Goal: Information Seeking & Learning: Learn about a topic

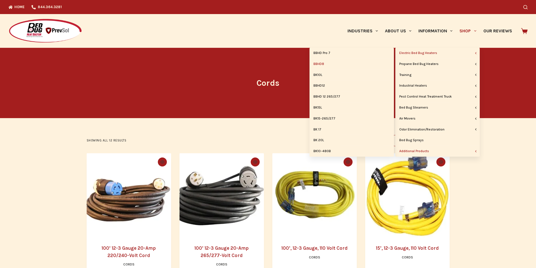
click at [327, 64] on link "BBHD8" at bounding box center [352, 64] width 84 height 11
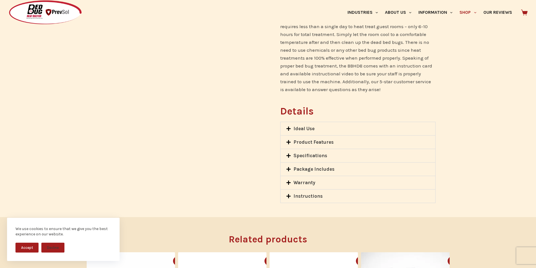
scroll to position [478, 0]
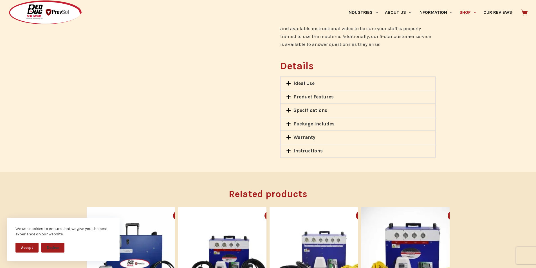
click at [310, 108] on link "Specifications" at bounding box center [311, 111] width 34 height 6
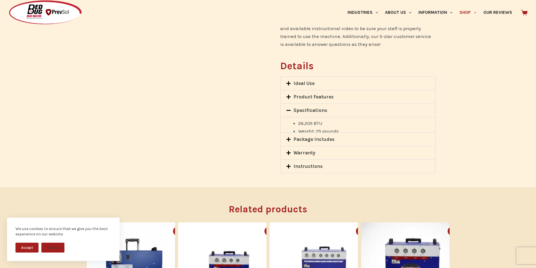
click at [310, 94] on link "Product Features" at bounding box center [314, 97] width 40 height 6
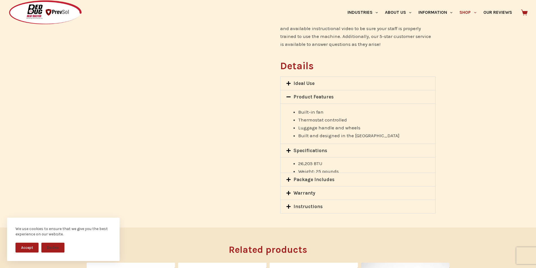
click at [294, 94] on link "Product Features" at bounding box center [314, 97] width 40 height 6
click at [304, 94] on link "Product Features" at bounding box center [314, 97] width 40 height 6
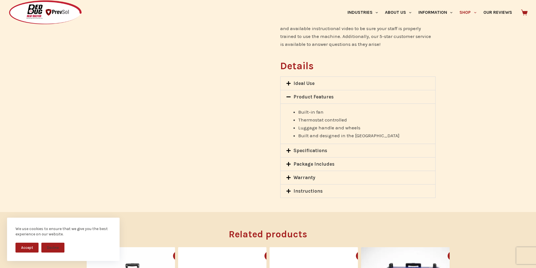
click at [307, 159] on div "Package Includes" at bounding box center [358, 164] width 155 height 13
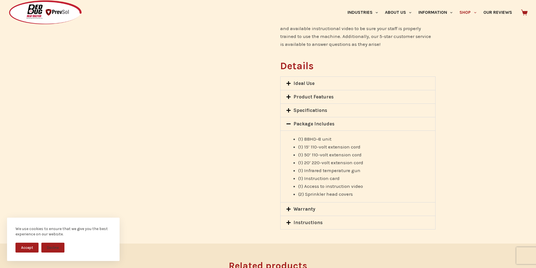
click at [301, 220] on link "Instructions" at bounding box center [308, 223] width 29 height 6
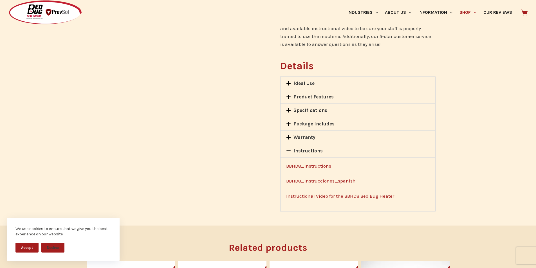
click at [308, 163] on link "BBHD8_instructions" at bounding box center [308, 166] width 45 height 6
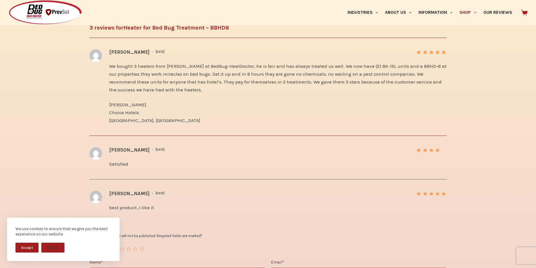
scroll to position [929, 0]
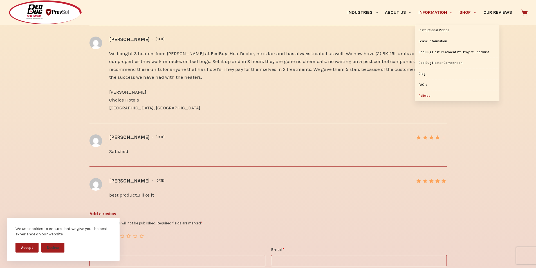
click at [422, 94] on link "Policies" at bounding box center [457, 96] width 84 height 11
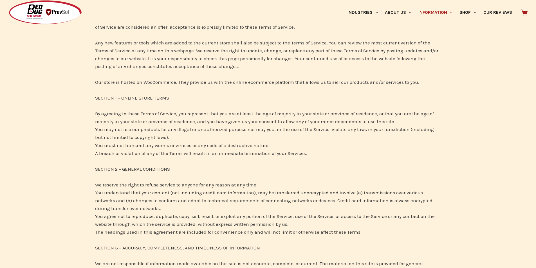
scroll to position [1013, 0]
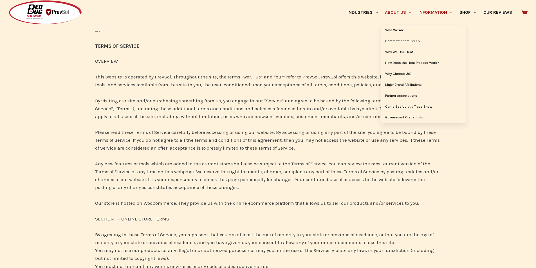
drag, startPoint x: 402, startPoint y: 14, endPoint x: 396, endPoint y: 12, distance: 6.5
click at [396, 12] on link "About Us" at bounding box center [397, 12] width 33 height 25
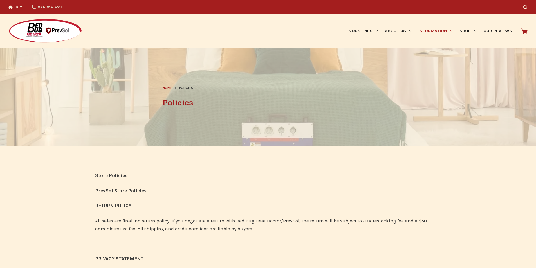
click at [40, 8] on link "844.364.3281" at bounding box center [46, 7] width 37 height 14
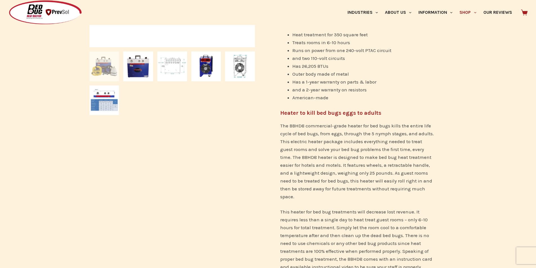
scroll to position [253, 0]
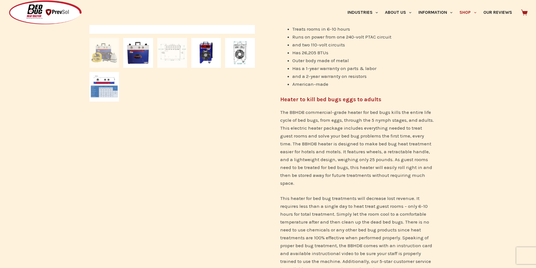
click at [173, 53] on img at bounding box center [172, 53] width 30 height 30
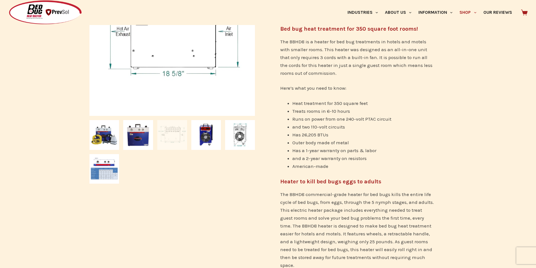
scroll to position [84, 0]
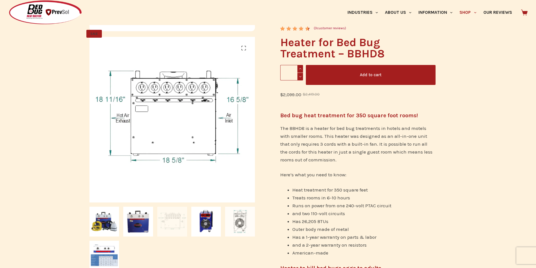
click at [234, 221] on img at bounding box center [240, 222] width 30 height 30
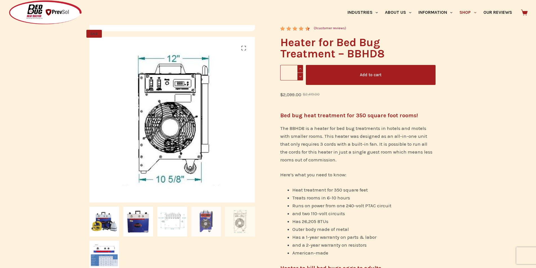
click at [213, 228] on img at bounding box center [206, 222] width 30 height 30
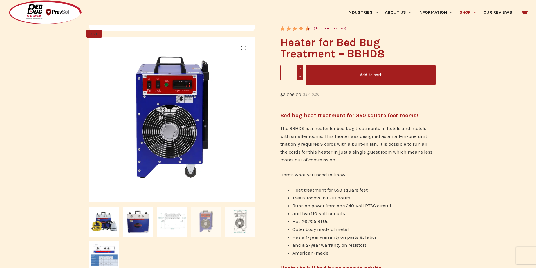
click at [245, 220] on img at bounding box center [240, 222] width 30 height 30
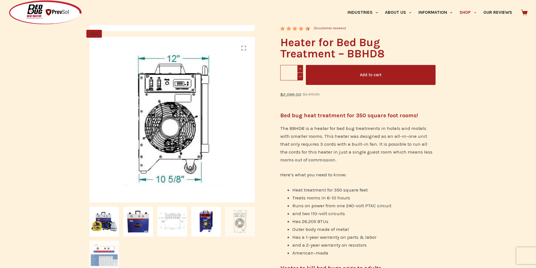
click at [110, 260] on img at bounding box center [105, 256] width 30 height 30
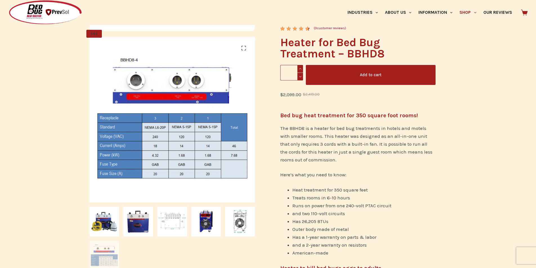
scroll to position [0, 0]
